Goal: Check status: Check status

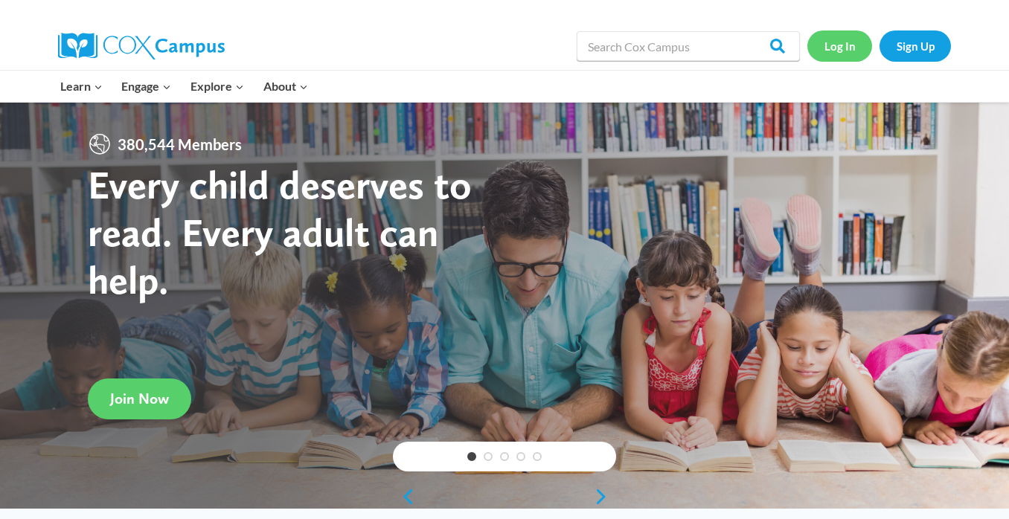
click at [841, 47] on link "Log In" at bounding box center [839, 46] width 65 height 31
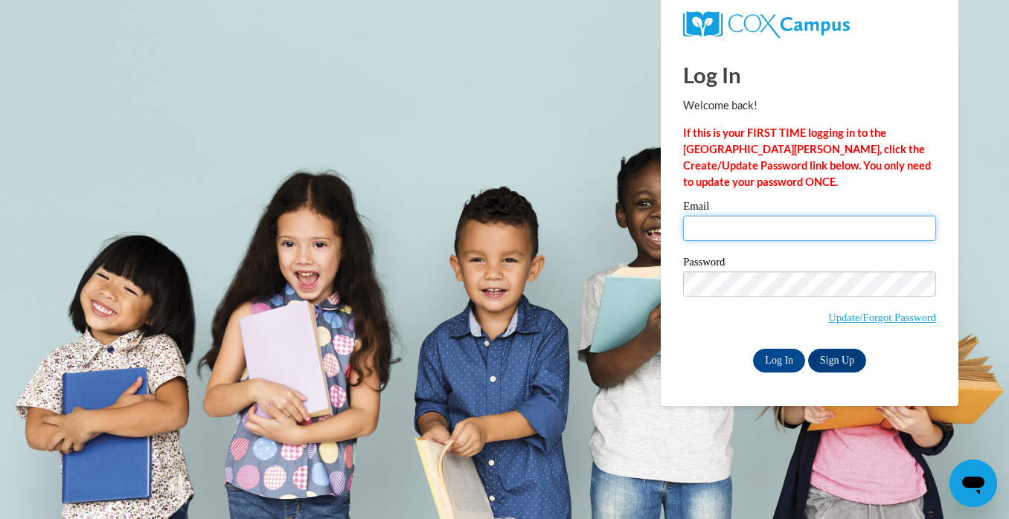
type input "[EMAIL_ADDRESS][DOMAIN_NAME]"
click at [786, 360] on input "Log In" at bounding box center [779, 361] width 52 height 24
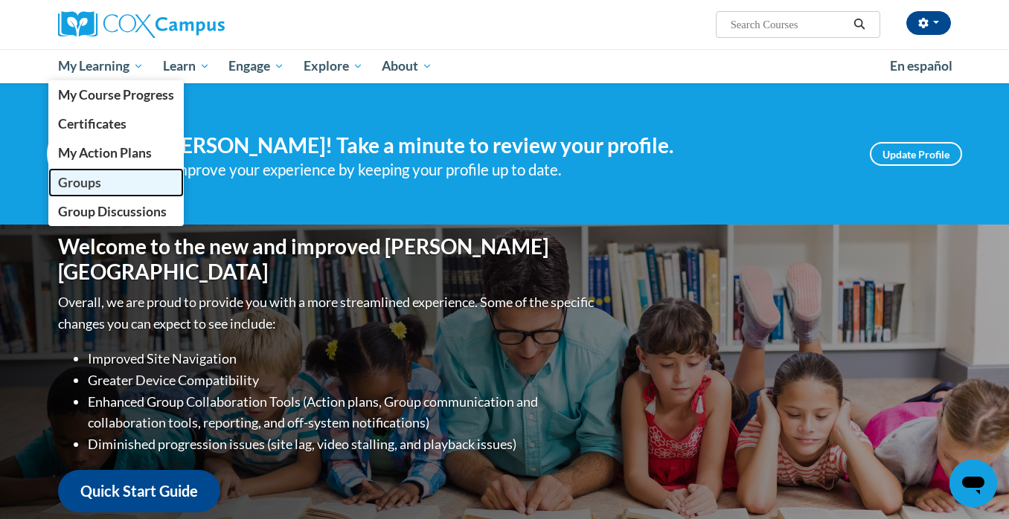
click at [89, 189] on span "Groups" at bounding box center [79, 183] width 43 height 16
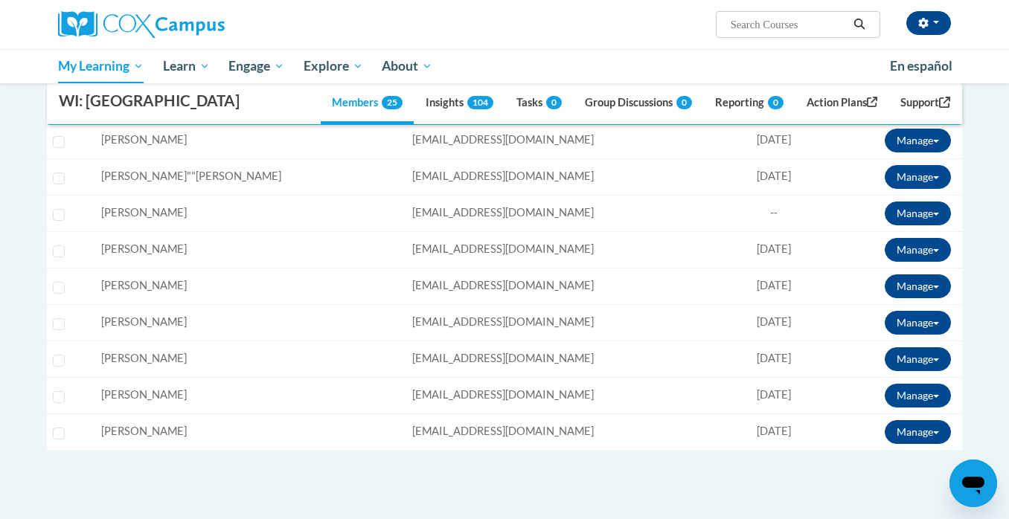
scroll to position [871, 0]
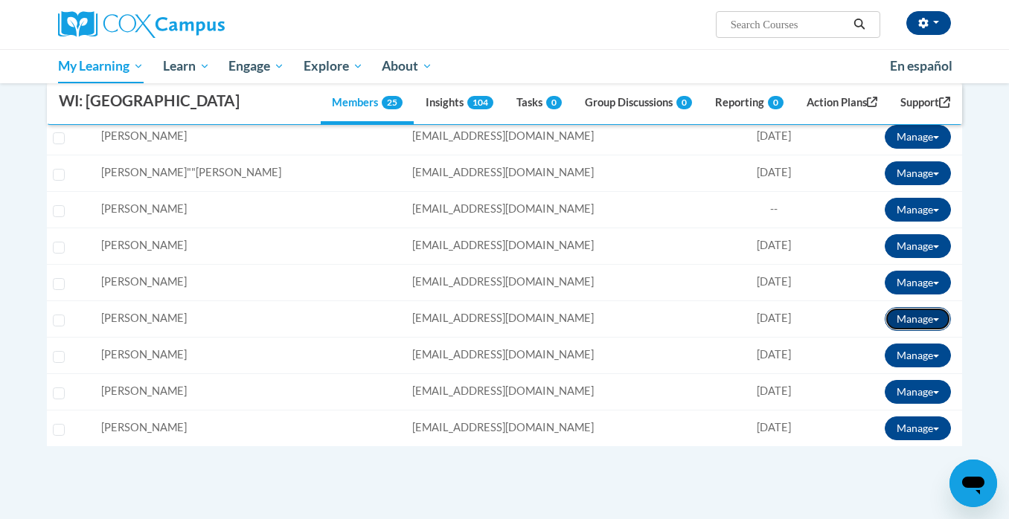
click at [906, 321] on button "Manage" at bounding box center [918, 319] width 66 height 24
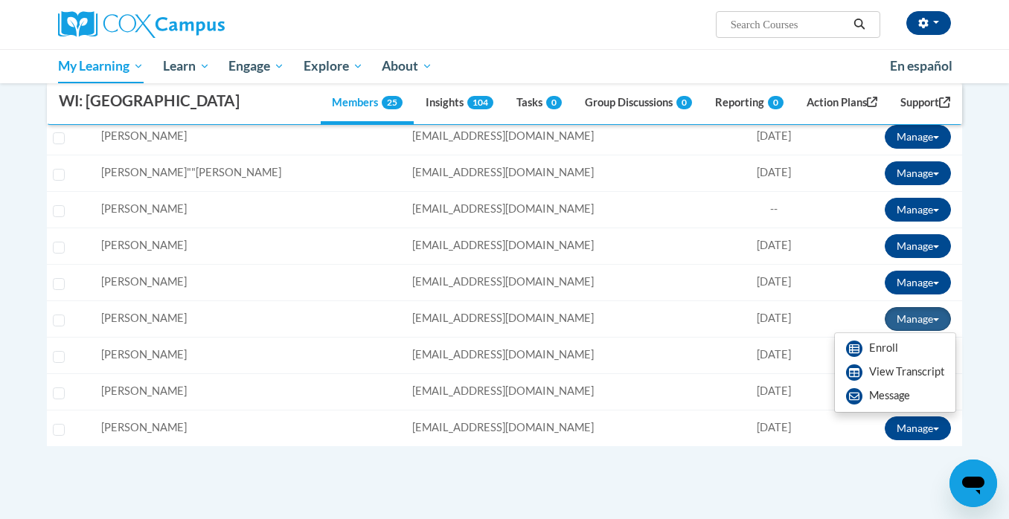
click at [265, 327] on td "Name: [PERSON_NAME]" at bounding box center [250, 319] width 311 height 36
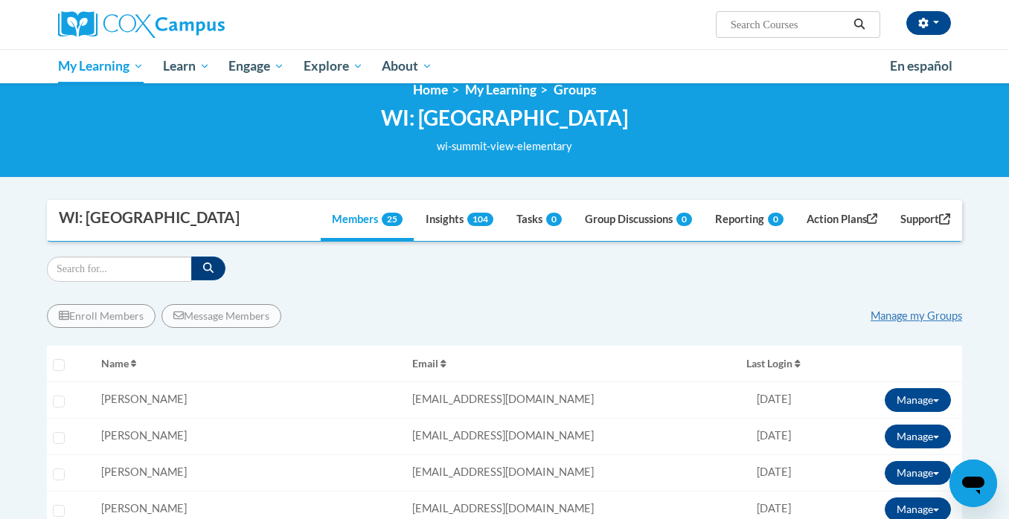
scroll to position [0, 0]
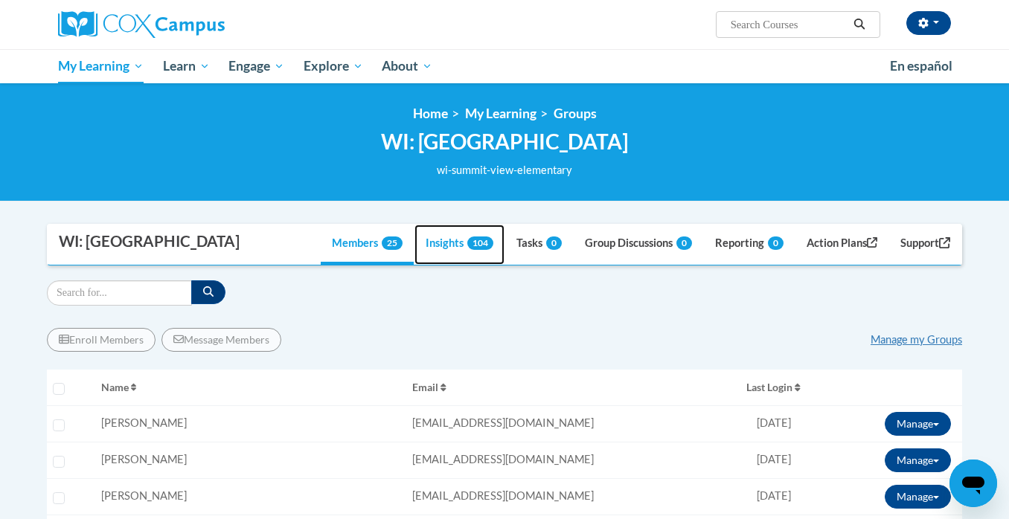
click at [443, 245] on link "Insights 104" at bounding box center [459, 245] width 90 height 40
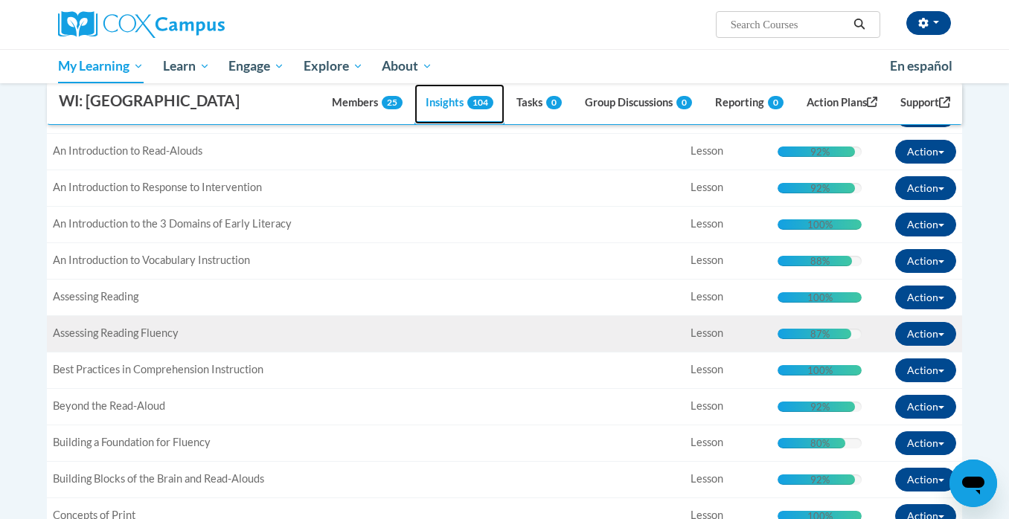
scroll to position [604, 0]
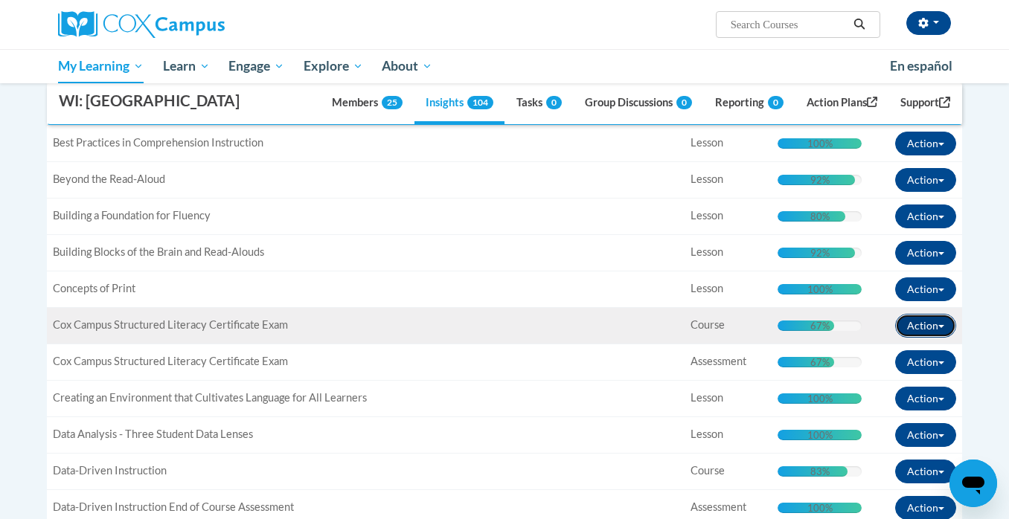
click at [944, 323] on button "Action" at bounding box center [925, 326] width 61 height 24
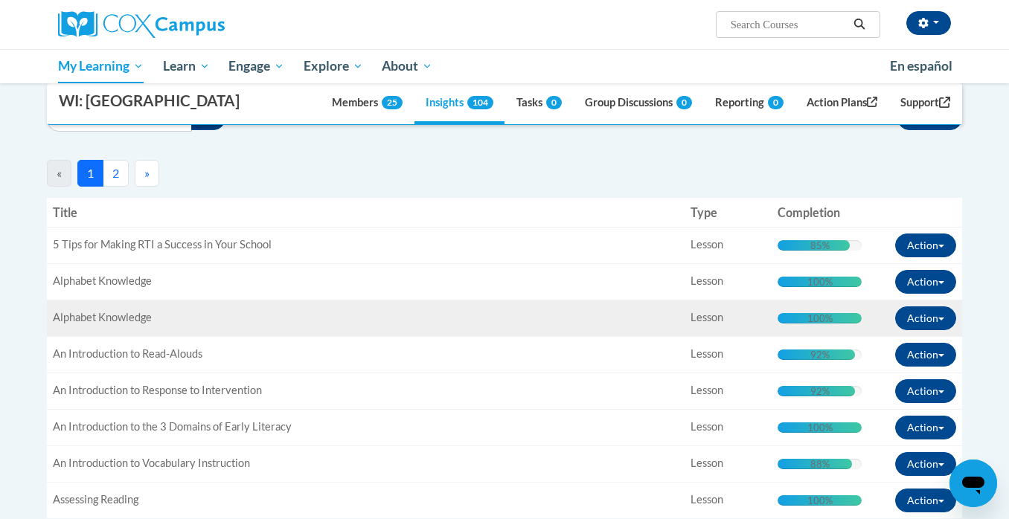
scroll to position [180, 0]
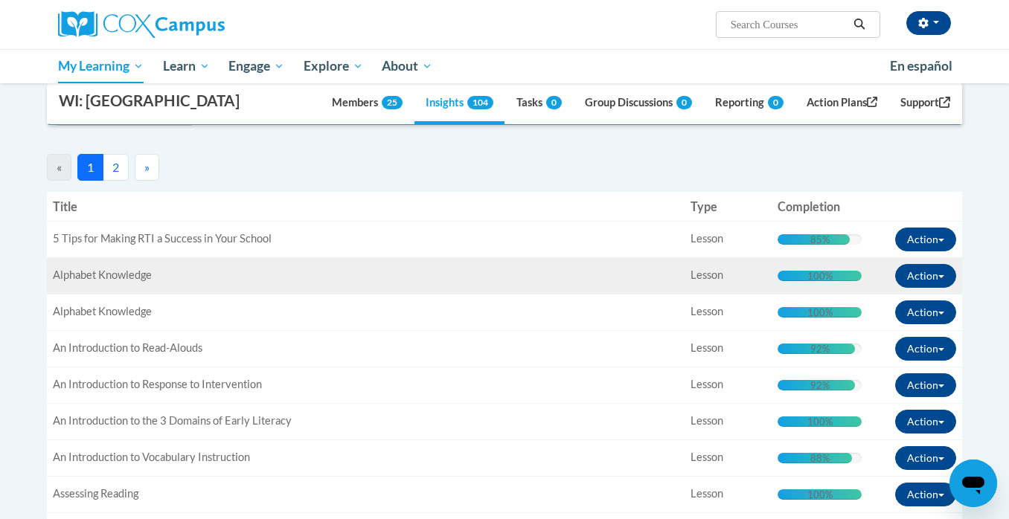
click at [165, 272] on div "Title: Alphabet Knowledge" at bounding box center [366, 276] width 626 height 16
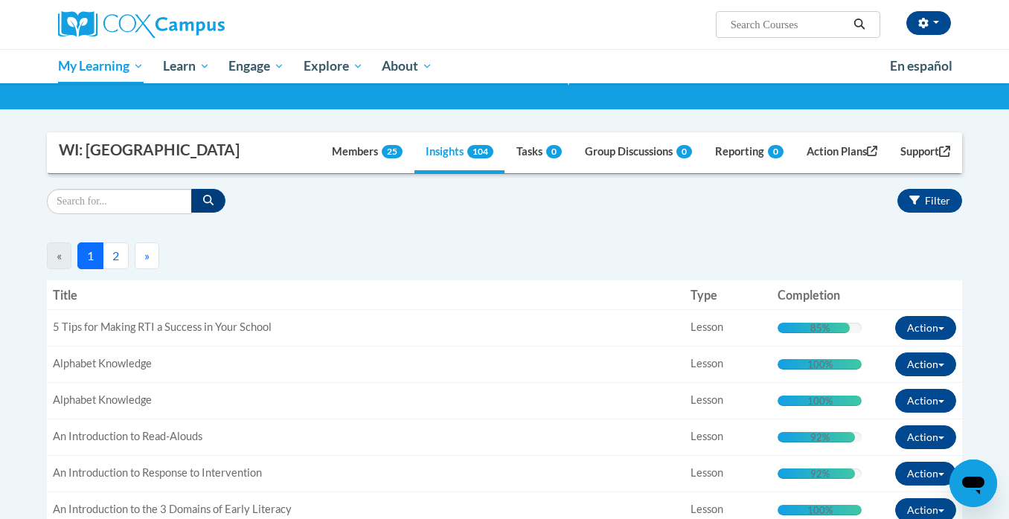
scroll to position [0, 0]
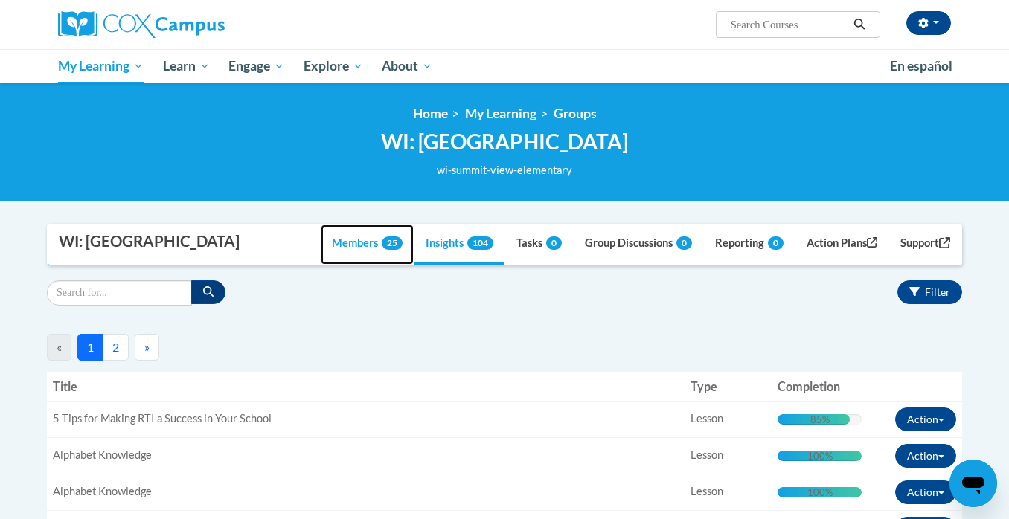
click at [355, 246] on link "Members 25" at bounding box center [367, 245] width 93 height 40
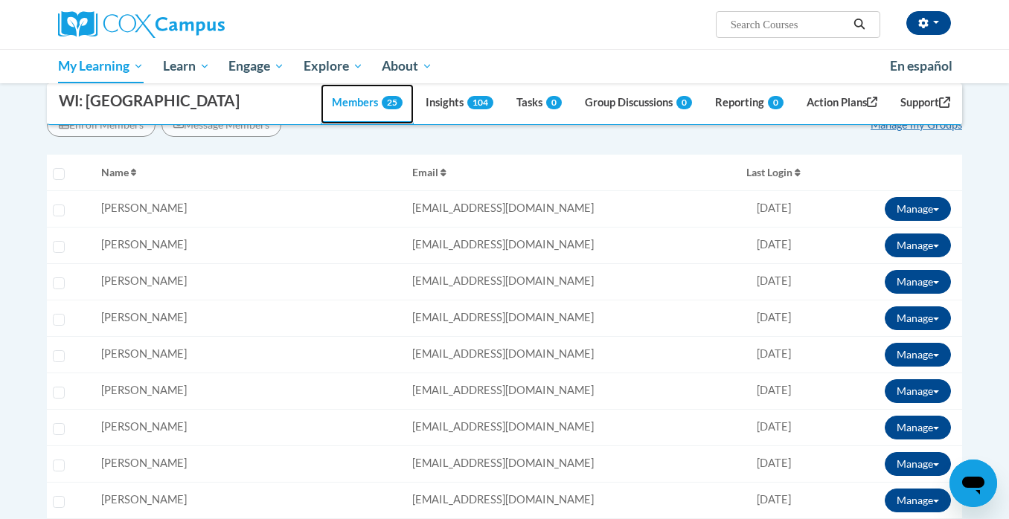
scroll to position [222, 0]
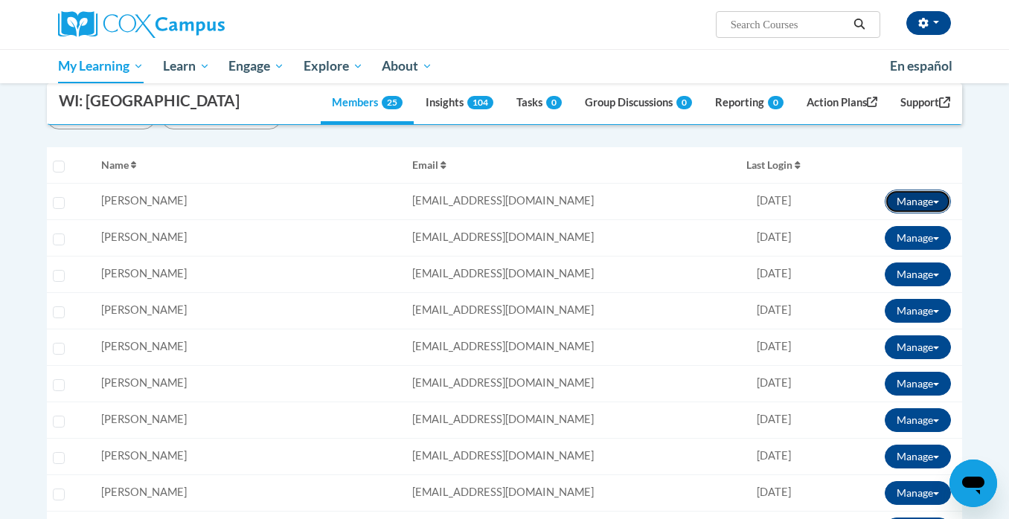
click at [919, 200] on button "Manage" at bounding box center [918, 202] width 66 height 24
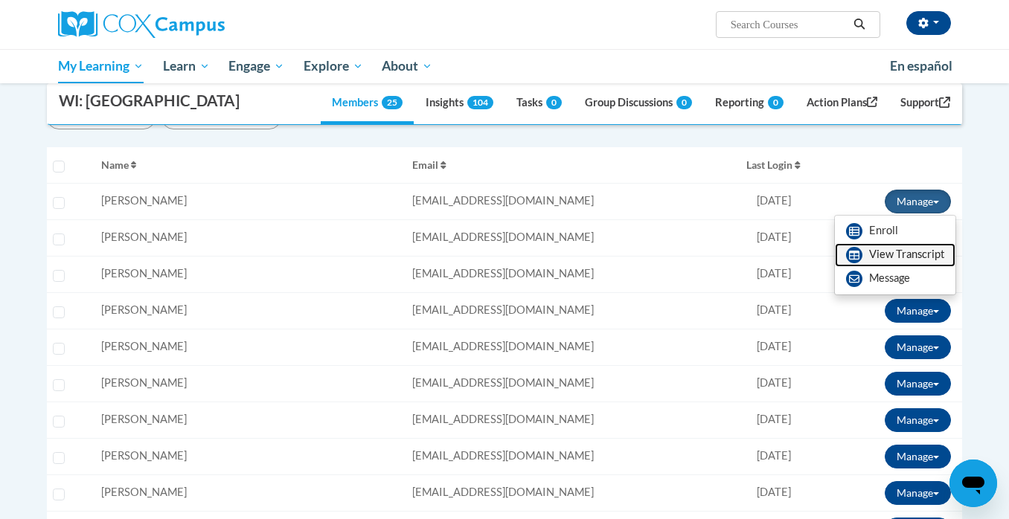
click at [900, 256] on link "View Transcript" at bounding box center [895, 255] width 121 height 24
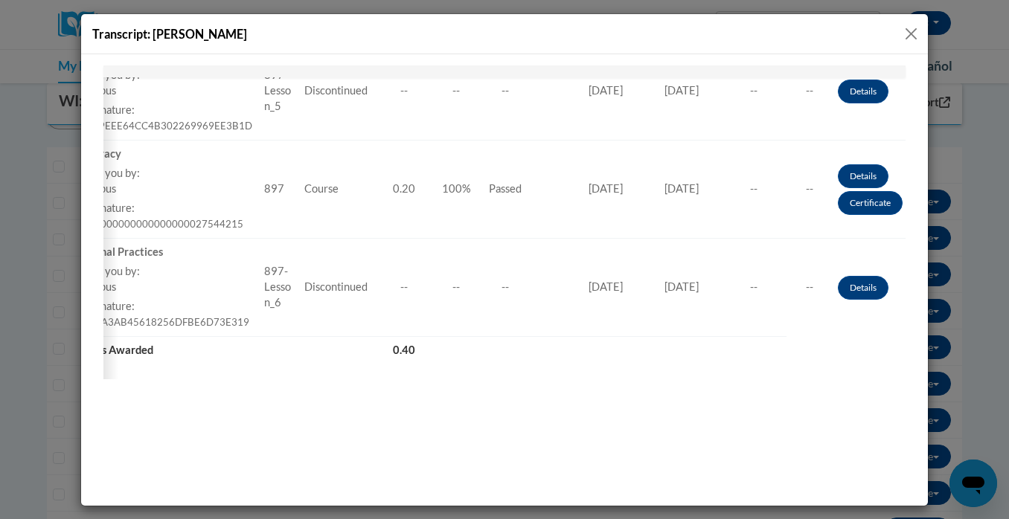
scroll to position [0, 0]
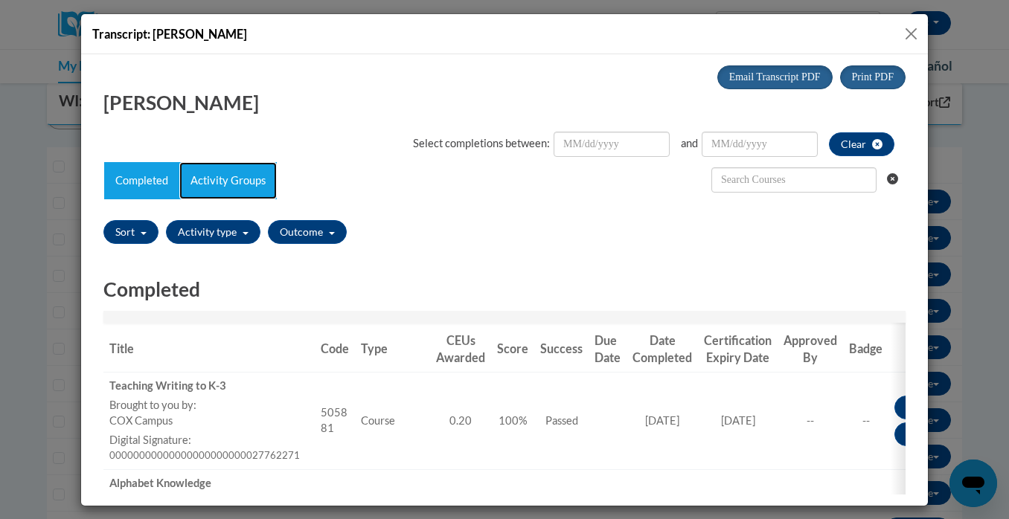
click at [235, 184] on link "Activity Groups" at bounding box center [227, 179] width 97 height 37
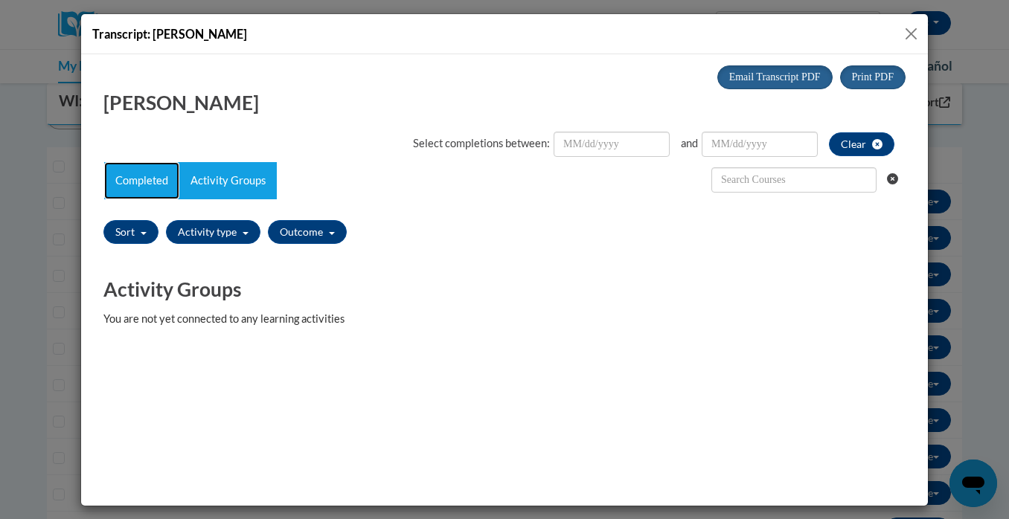
click at [147, 183] on link "Completed" at bounding box center [141, 179] width 75 height 37
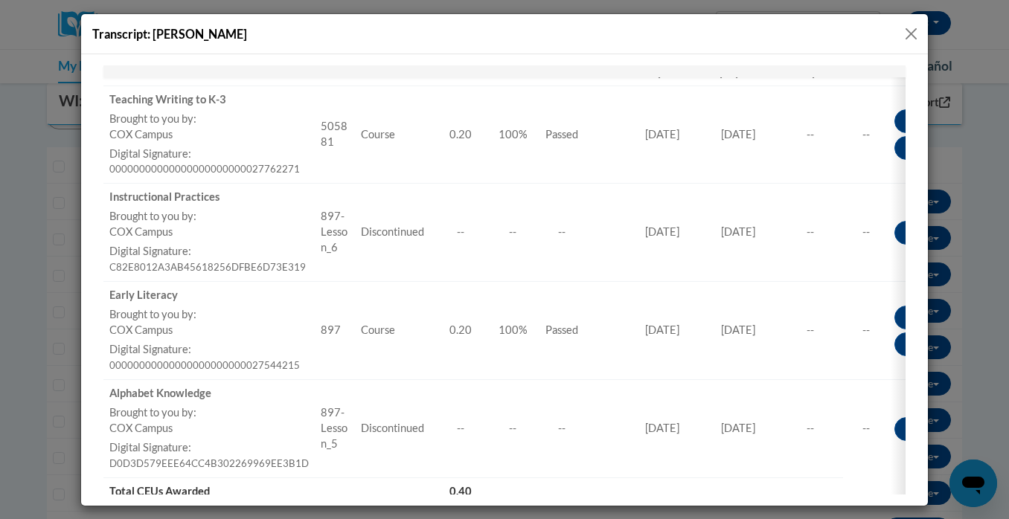
click at [906, 28] on button "Close" at bounding box center [911, 34] width 19 height 19
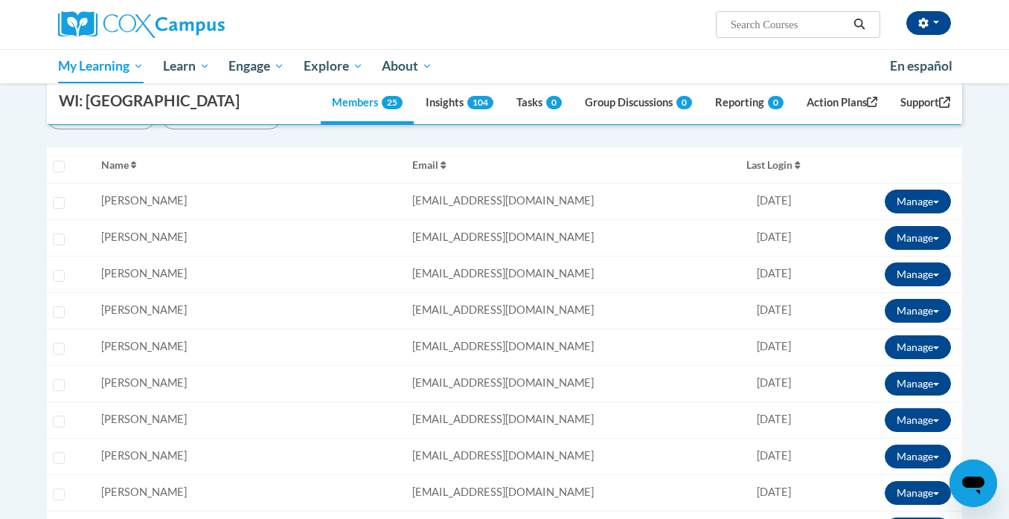
click at [121, 386] on span "[PERSON_NAME]" at bounding box center [144, 382] width 86 height 13
click at [60, 386] on input "Select learner" at bounding box center [59, 385] width 12 height 12
click at [921, 388] on button "Manage" at bounding box center [918, 384] width 66 height 24
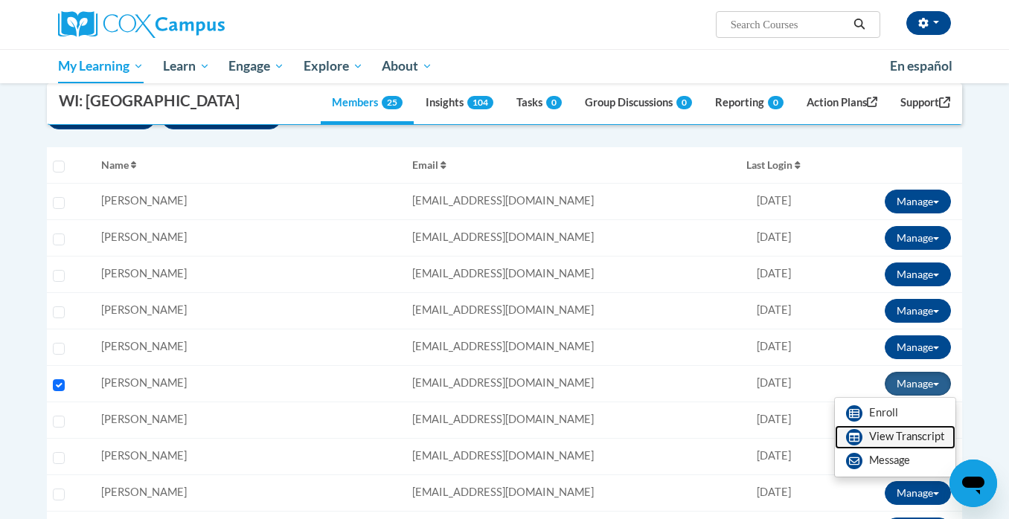
click at [903, 436] on link "View Transcript" at bounding box center [895, 438] width 121 height 24
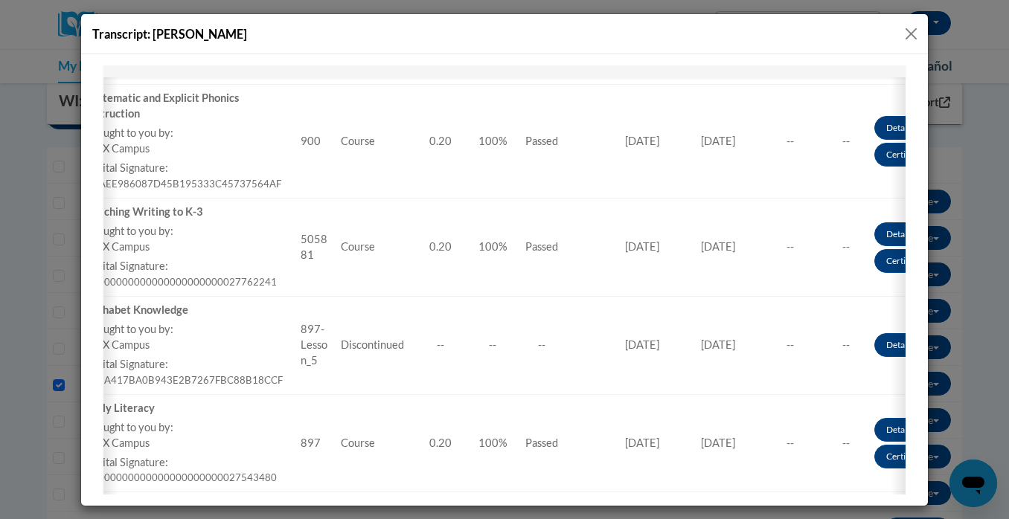
scroll to position [682, 0]
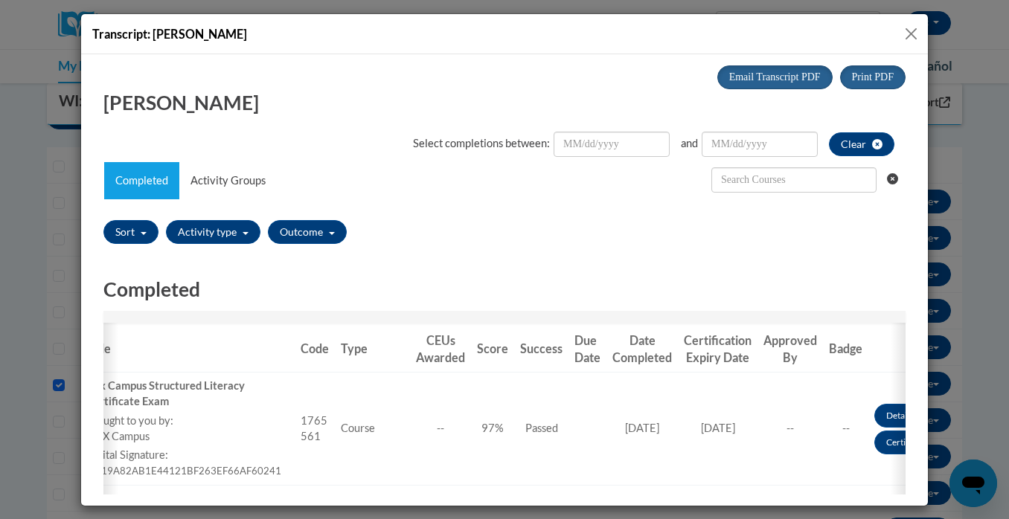
click at [911, 38] on button "Close" at bounding box center [911, 34] width 19 height 19
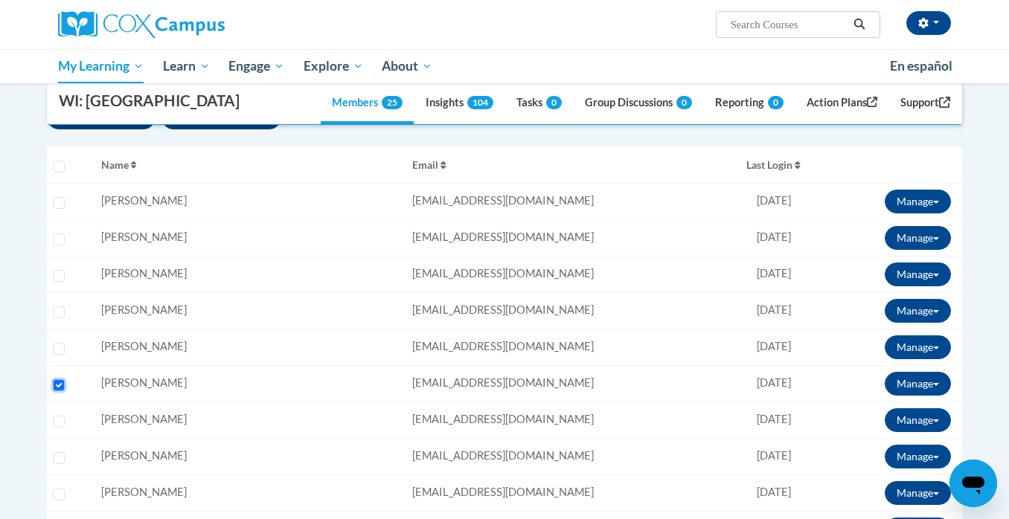
click at [57, 386] on input "Select learner" at bounding box center [59, 385] width 12 height 12
checkbox input "false"
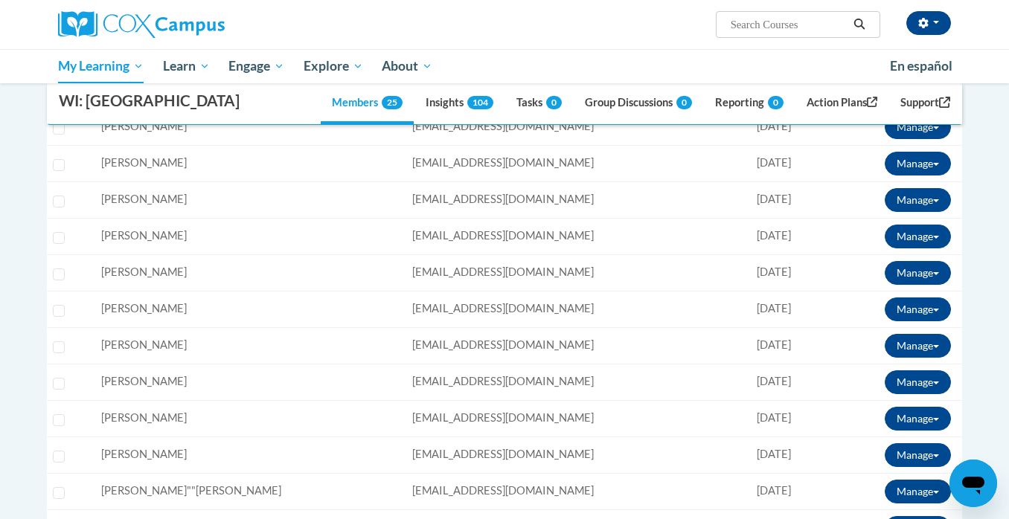
scroll to position [602, 0]
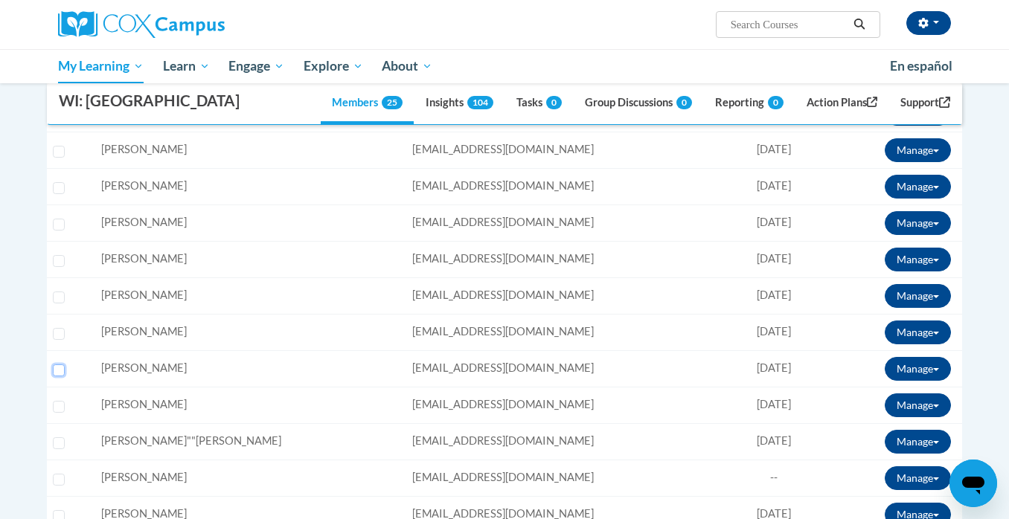
click at [58, 369] on input "Select learner" at bounding box center [59, 371] width 12 height 12
click at [906, 367] on button "Manage" at bounding box center [918, 369] width 66 height 24
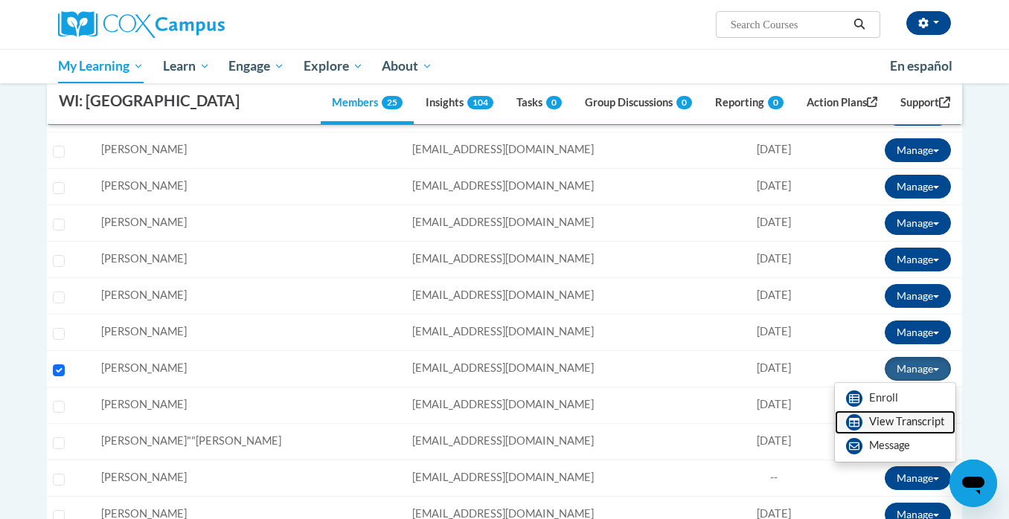
click at [904, 424] on link "View Transcript" at bounding box center [895, 423] width 121 height 24
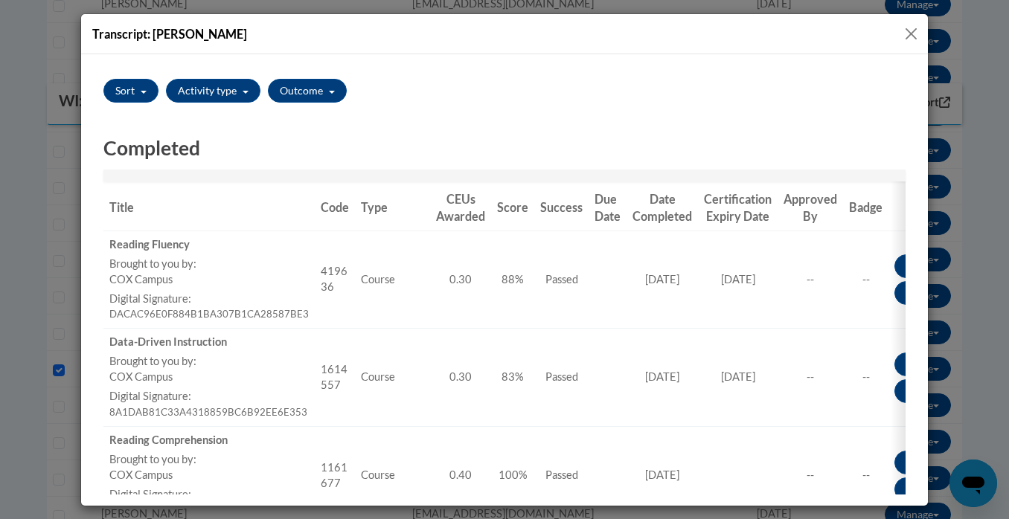
scroll to position [0, 57]
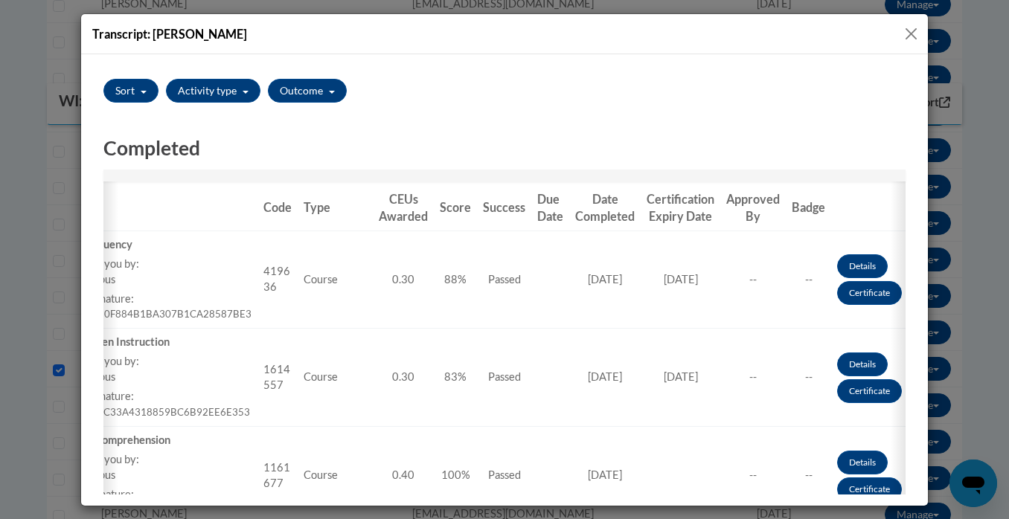
click at [54, 190] on div "Transcript: [PERSON_NAME]" at bounding box center [504, 259] width 1009 height 519
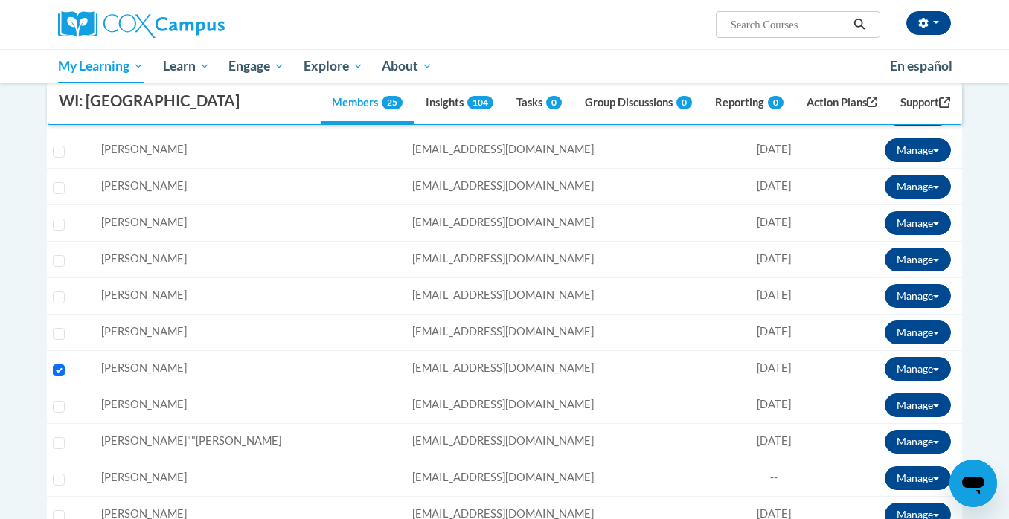
scroll to position [0, 0]
click at [57, 365] on input "Select learner" at bounding box center [59, 371] width 12 height 12
checkbox input "false"
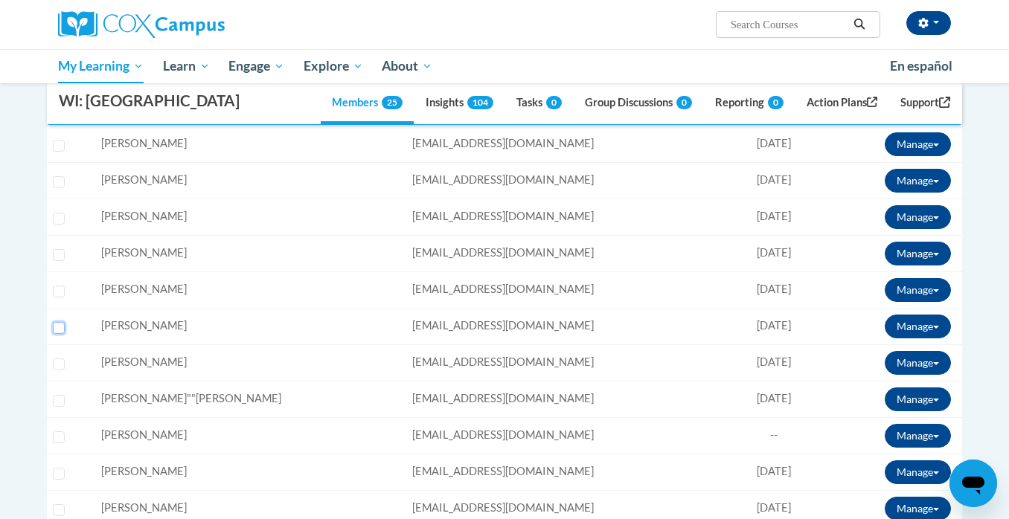
scroll to position [641, 0]
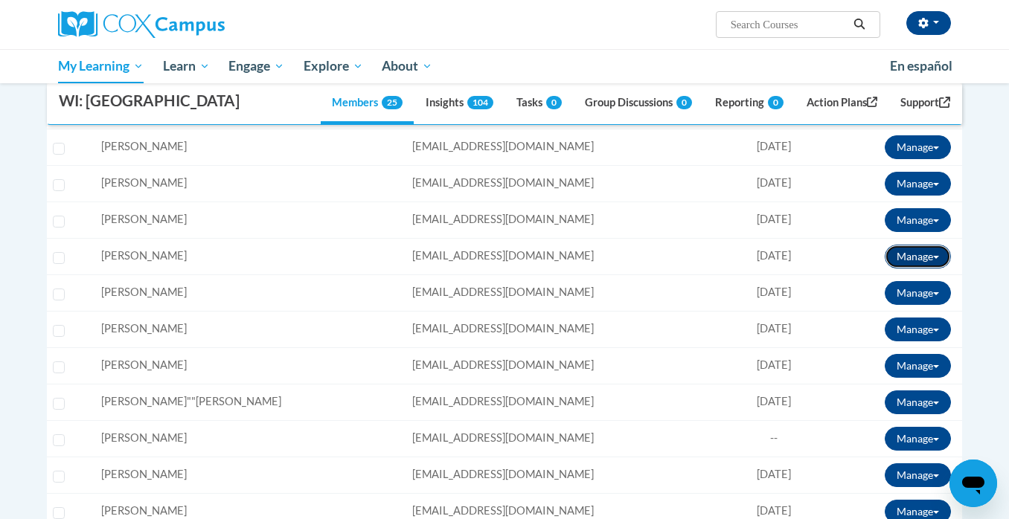
click at [928, 262] on button "Manage" at bounding box center [918, 257] width 66 height 24
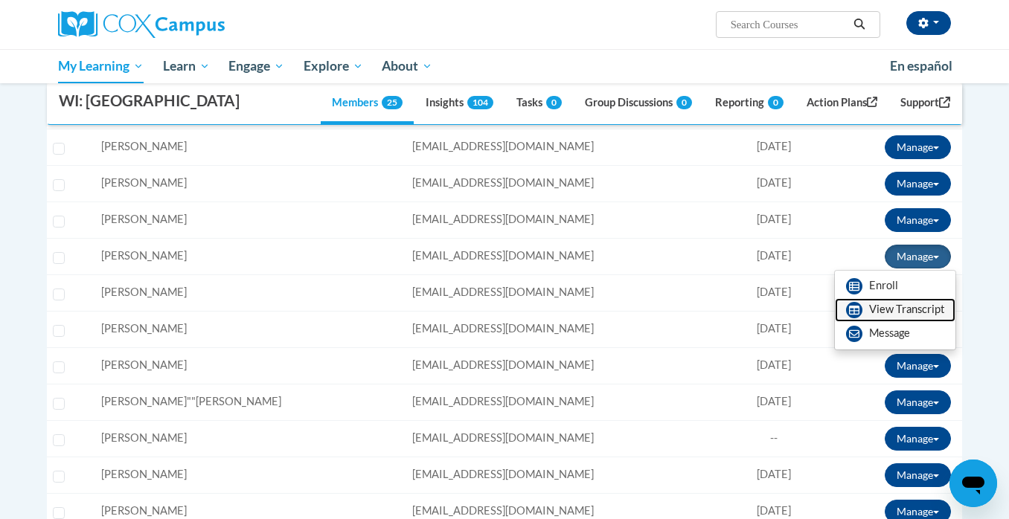
click at [894, 315] on link "View Transcript" at bounding box center [895, 310] width 121 height 24
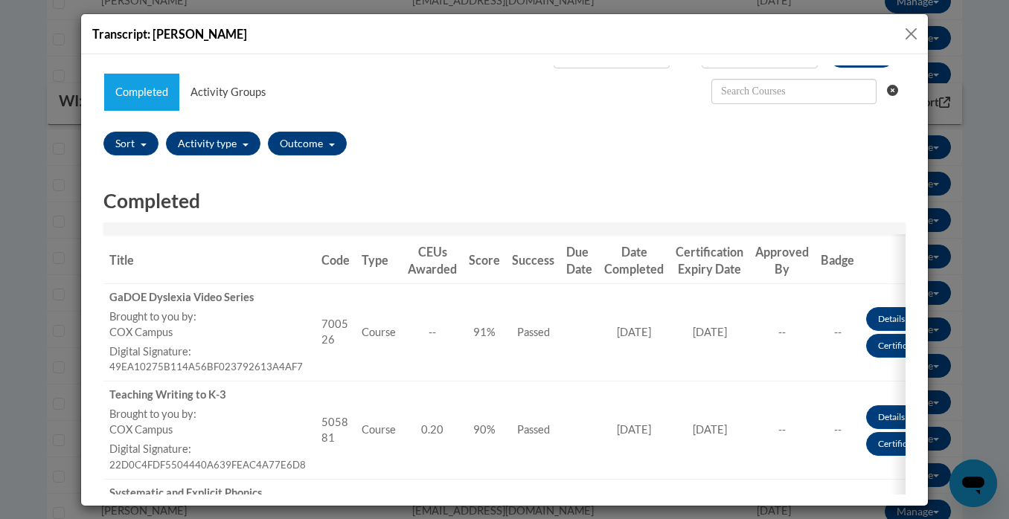
scroll to position [0, 0]
